Goal: Information Seeking & Learning: Learn about a topic

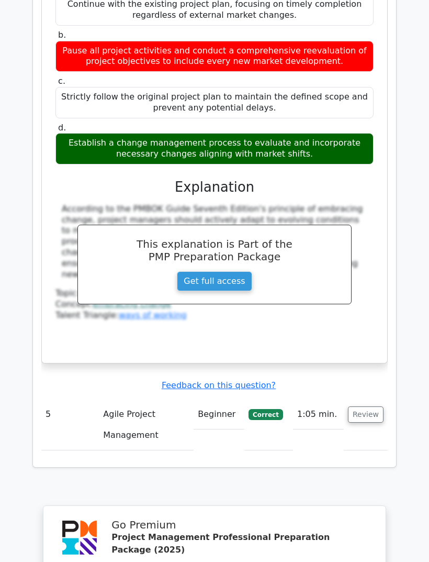
scroll to position [2103, 0]
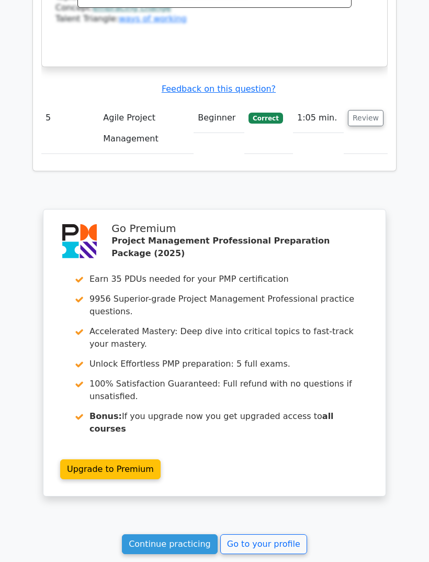
click at [290, 534] on link "Go to your profile" at bounding box center [263, 544] width 87 height 20
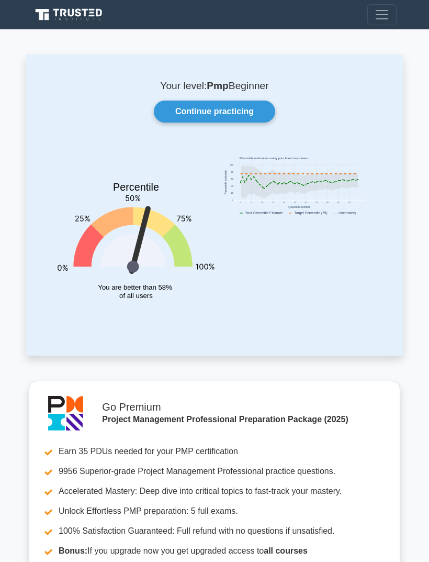
click at [250, 110] on link "Continue practicing" at bounding box center [215, 112] width 122 height 22
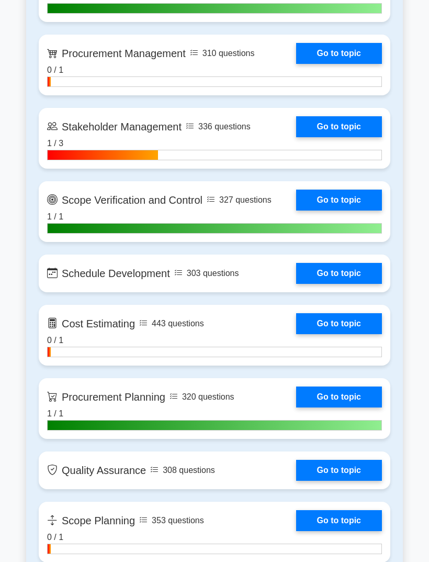
scroll to position [1255, 0]
click at [360, 137] on link "Go to topic" at bounding box center [339, 126] width 86 height 21
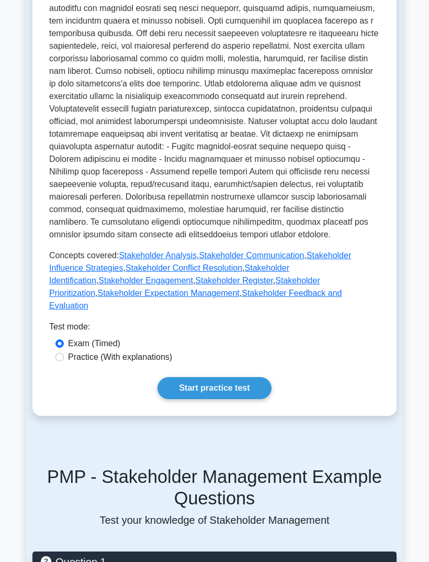
scroll to position [367, 0]
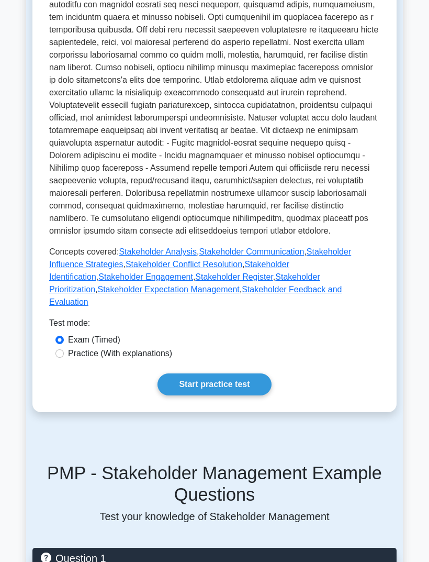
click at [253, 396] on link "Start practice test" at bounding box center [215, 385] width 114 height 22
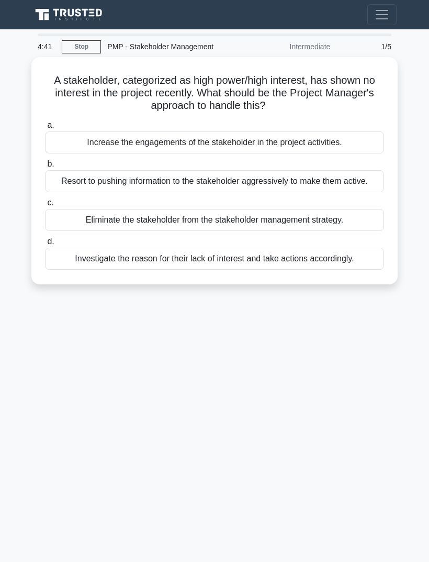
click at [363, 364] on div "4:41 Stop PMP - Stakeholder Management Intermediate 1/5 A stakeholder, categori…" at bounding box center [214, 296] width 377 height 524
click at [286, 270] on div "Investigate the reason for their lack of interest and take actions accordingly." at bounding box center [214, 259] width 339 height 22
click at [45, 245] on input "d. Investigate the reason for their lack of interest and take actions according…" at bounding box center [45, 241] width 0 height 7
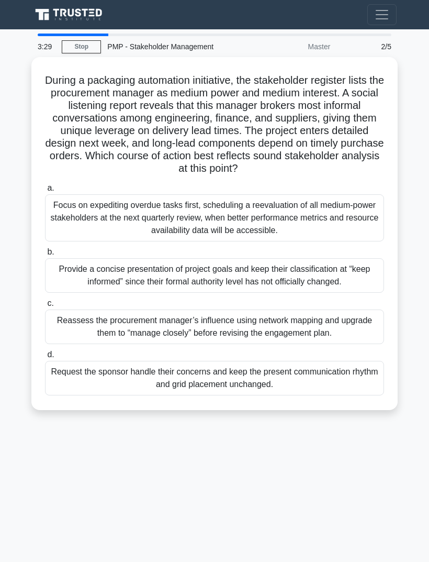
click at [330, 462] on div "3:29 Stop PMP - Stakeholder Management Master 2/5 During a packaging automation…" at bounding box center [214, 296] width 377 height 524
click at [348, 344] on div "Reassess the procurement manager’s influence using network mapping and upgrade …" at bounding box center [214, 327] width 339 height 35
click at [45, 307] on input "c. Reassess the procurement manager’s influence using network mapping and upgra…" at bounding box center [45, 303] width 0 height 7
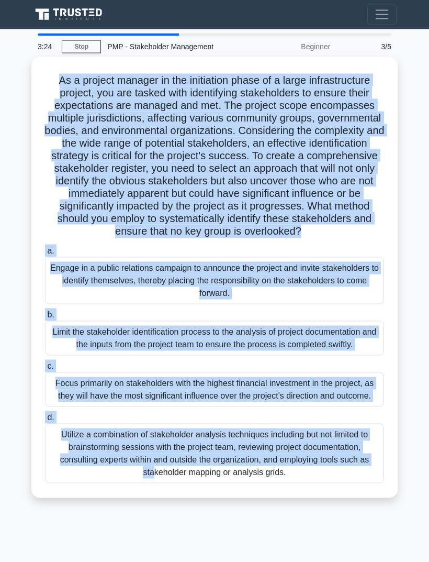
scroll to position [34, 0]
click at [333, 511] on div "As a project manager in the initiation phase of a large infrastructure project,…" at bounding box center [214, 284] width 377 height 454
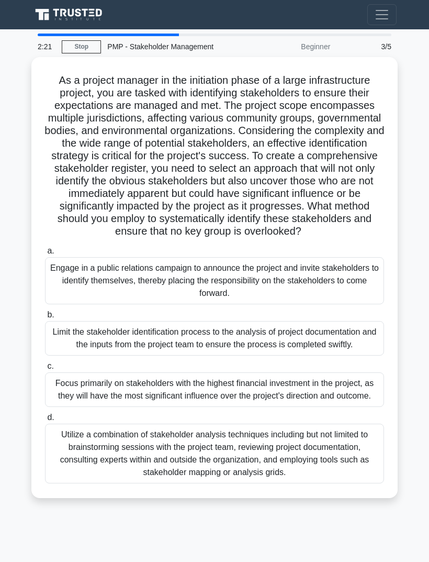
click at [333, 467] on div "Utilize a combination of stakeholder analysis techniques including but not limi…" at bounding box center [214, 454] width 339 height 60
click at [45, 421] on input "d. Utilize a combination of stakeholder analysis techniques including but not l…" at bounding box center [45, 417] width 0 height 7
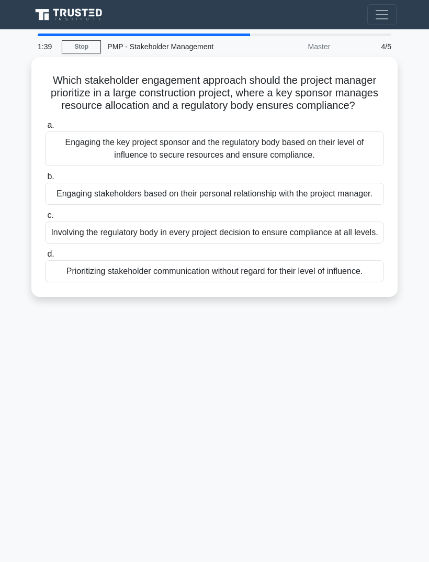
click at [77, 354] on div "1:39 Stop PMP - Stakeholder Management Master 4/5 Which stakeholder engagement …" at bounding box center [214, 296] width 377 height 524
click at [65, 131] on div "Engaging the key project sponsor and the regulatory body based on their level o…" at bounding box center [214, 148] width 339 height 35
click at [45, 127] on input "a. Engaging the key project sponsor and the regulatory body based on their leve…" at bounding box center [45, 125] width 0 height 7
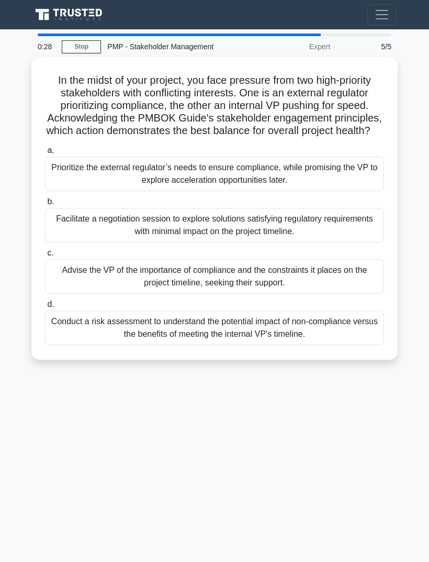
click at [338, 417] on div "0:28 Stop PMP - Stakeholder Management Expert 5/5 In the midst of your project,…" at bounding box center [214, 296] width 377 height 524
click at [359, 208] on div "Facilitate a negotiation session to explore solutions satisfying regulatory req…" at bounding box center [214, 225] width 339 height 35
click at [45, 205] on input "b. Facilitate a negotiation session to explore solutions satisfying regulatory …" at bounding box center [45, 201] width 0 height 7
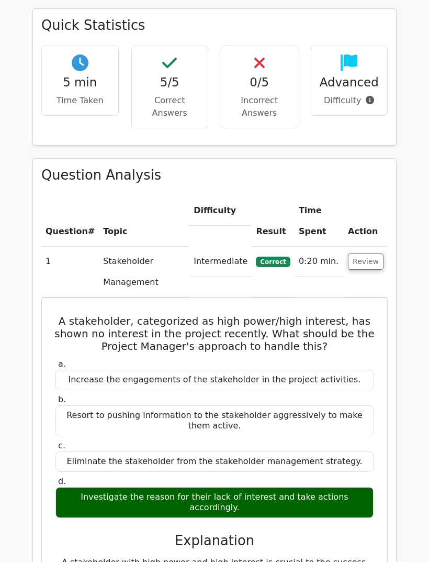
click at [378, 254] on button "Review" at bounding box center [366, 262] width 36 height 16
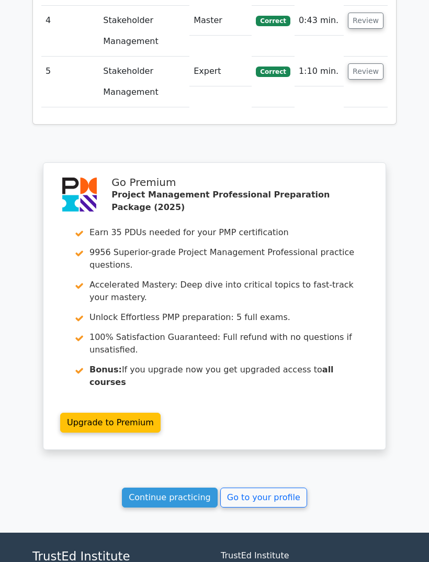
scroll to position [991, 0]
click at [290, 488] on link "Go to your profile" at bounding box center [263, 498] width 87 height 20
